Goal: Task Accomplishment & Management: Manage account settings

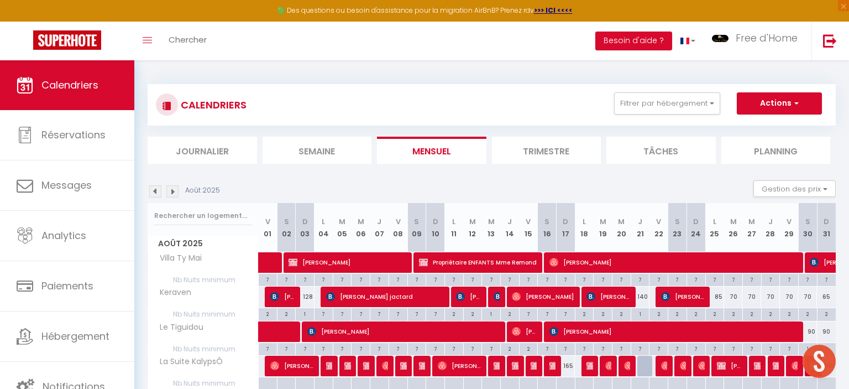
scroll to position [81, 0]
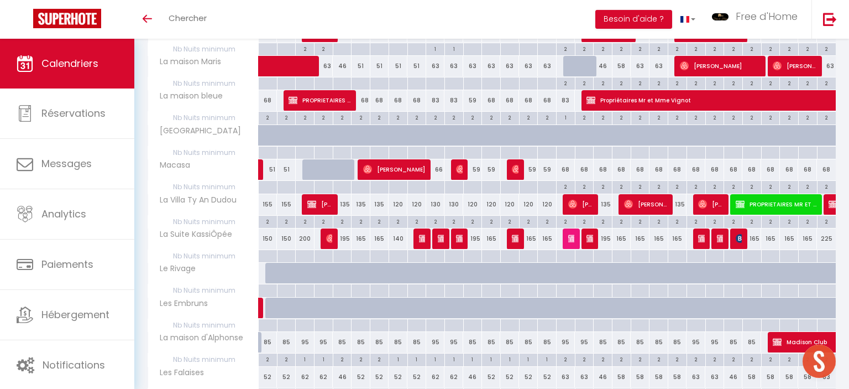
scroll to position [548, 0]
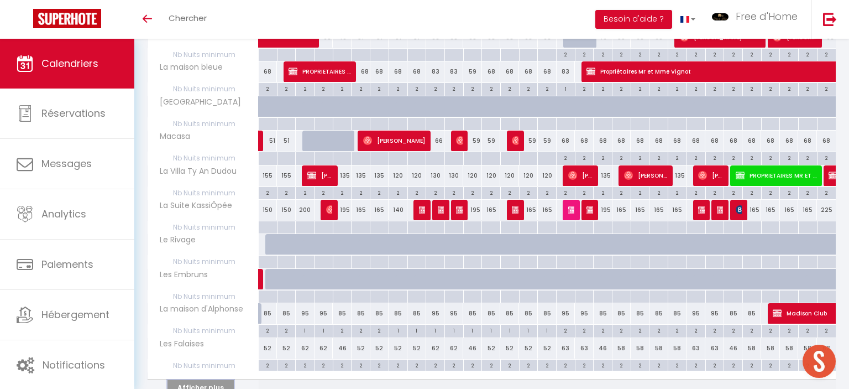
click at [191, 380] on button "Afficher plus" at bounding box center [200, 387] width 66 height 15
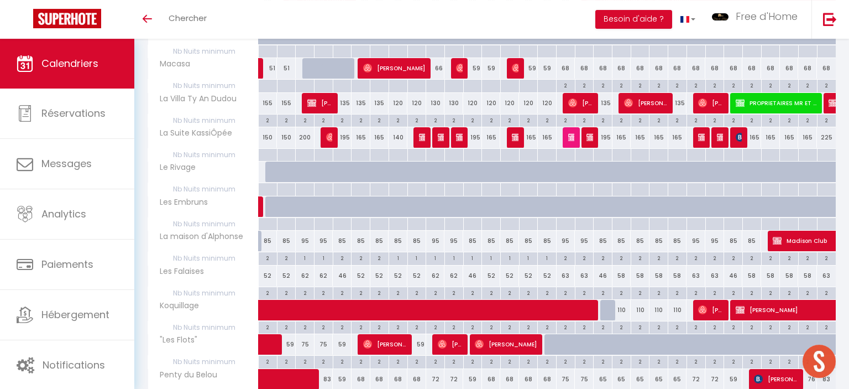
scroll to position [723, 0]
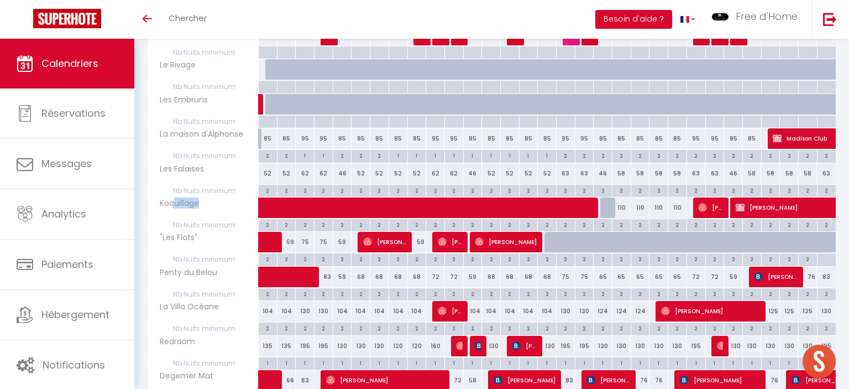
drag, startPoint x: 171, startPoint y: 198, endPoint x: 206, endPoint y: 198, distance: 34.8
click at [202, 198] on span "Koquillage" at bounding box center [176, 203] width 52 height 12
click at [206, 198] on div "Koquillage" at bounding box center [205, 203] width 111 height 12
click at [190, 232] on span ""Les Flots"" at bounding box center [175, 238] width 50 height 12
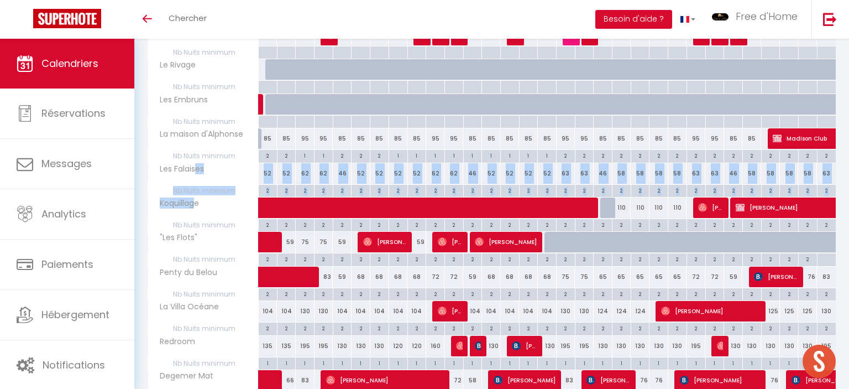
drag, startPoint x: 196, startPoint y: 166, endPoint x: 196, endPoint y: 204, distance: 37.6
click at [196, 175] on span "Les Falaises" at bounding box center [178, 169] width 57 height 12
click at [196, 204] on span "Koquillage" at bounding box center [176, 203] width 52 height 12
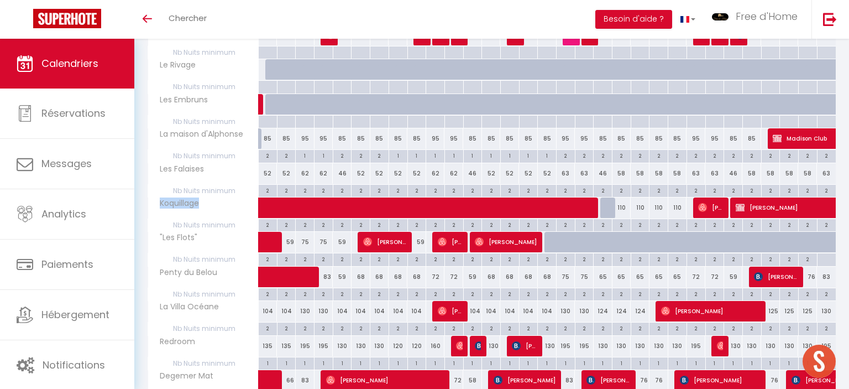
drag, startPoint x: 205, startPoint y: 196, endPoint x: 158, endPoint y: 201, distance: 47.8
click at [158, 201] on div "Koquillage" at bounding box center [205, 203] width 111 height 12
click at [158, 201] on span "Koquillage" at bounding box center [176, 203] width 52 height 12
drag, startPoint x: 158, startPoint y: 201, endPoint x: 227, endPoint y: 206, distance: 69.3
click at [202, 206] on span "Koquillage" at bounding box center [176, 203] width 52 height 12
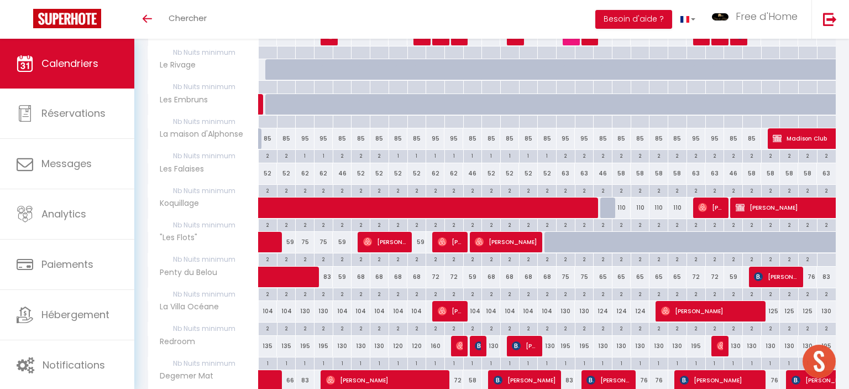
click at [227, 206] on th "Koquillage" at bounding box center [203, 207] width 111 height 21
drag, startPoint x: 217, startPoint y: 160, endPoint x: 141, endPoint y: 160, distance: 75.7
click at [148, 163] on th "Les Falaises" at bounding box center [203, 173] width 111 height 21
click at [147, 160] on div "CALENDRIERS Filtrer par hébergement Tous Degemer Mat La Terrasse de Castel Pent…" at bounding box center [491, 21] width 715 height 1410
drag, startPoint x: 159, startPoint y: 160, endPoint x: 214, endPoint y: 164, distance: 54.8
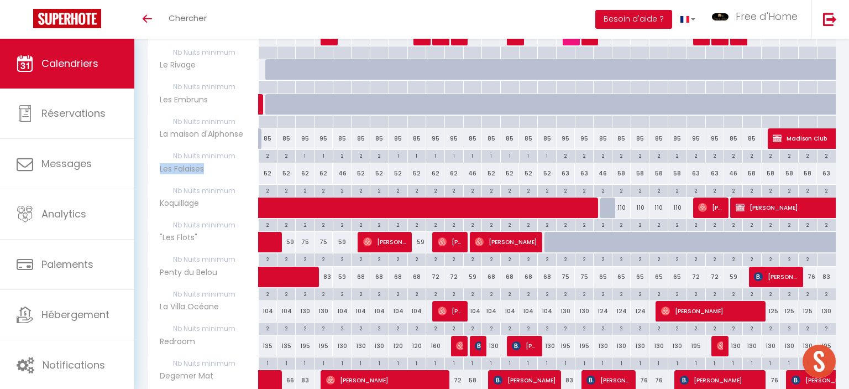
click at [207, 164] on span "Les Falaises" at bounding box center [178, 169] width 57 height 12
click at [214, 164] on div "Les Falaises" at bounding box center [205, 169] width 111 height 12
drag, startPoint x: 214, startPoint y: 164, endPoint x: 163, endPoint y: 165, distance: 50.9
click at [163, 165] on div "Les Falaises" at bounding box center [205, 169] width 111 height 12
click at [163, 165] on span "Les Falaises" at bounding box center [178, 169] width 57 height 12
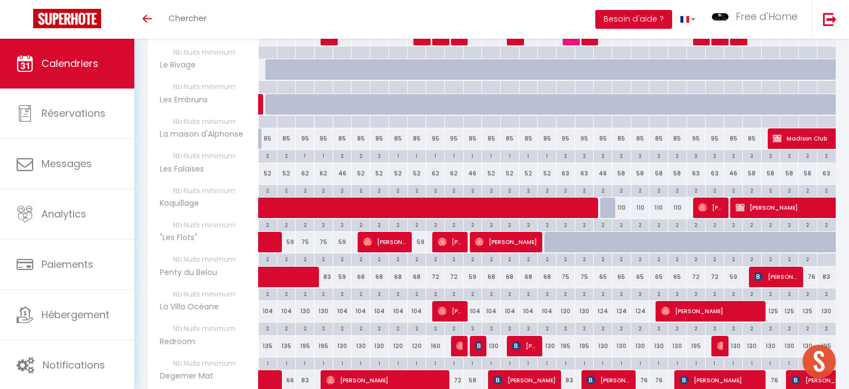
drag, startPoint x: 220, startPoint y: 114, endPoint x: 221, endPoint y: 166, distance: 52.0
click at [221, 128] on span "Nb Nuits minimum" at bounding box center [203, 122] width 110 height 12
click at [220, 169] on div "Les Falaises" at bounding box center [205, 169] width 111 height 12
